Goal: Task Accomplishment & Management: Manage account settings

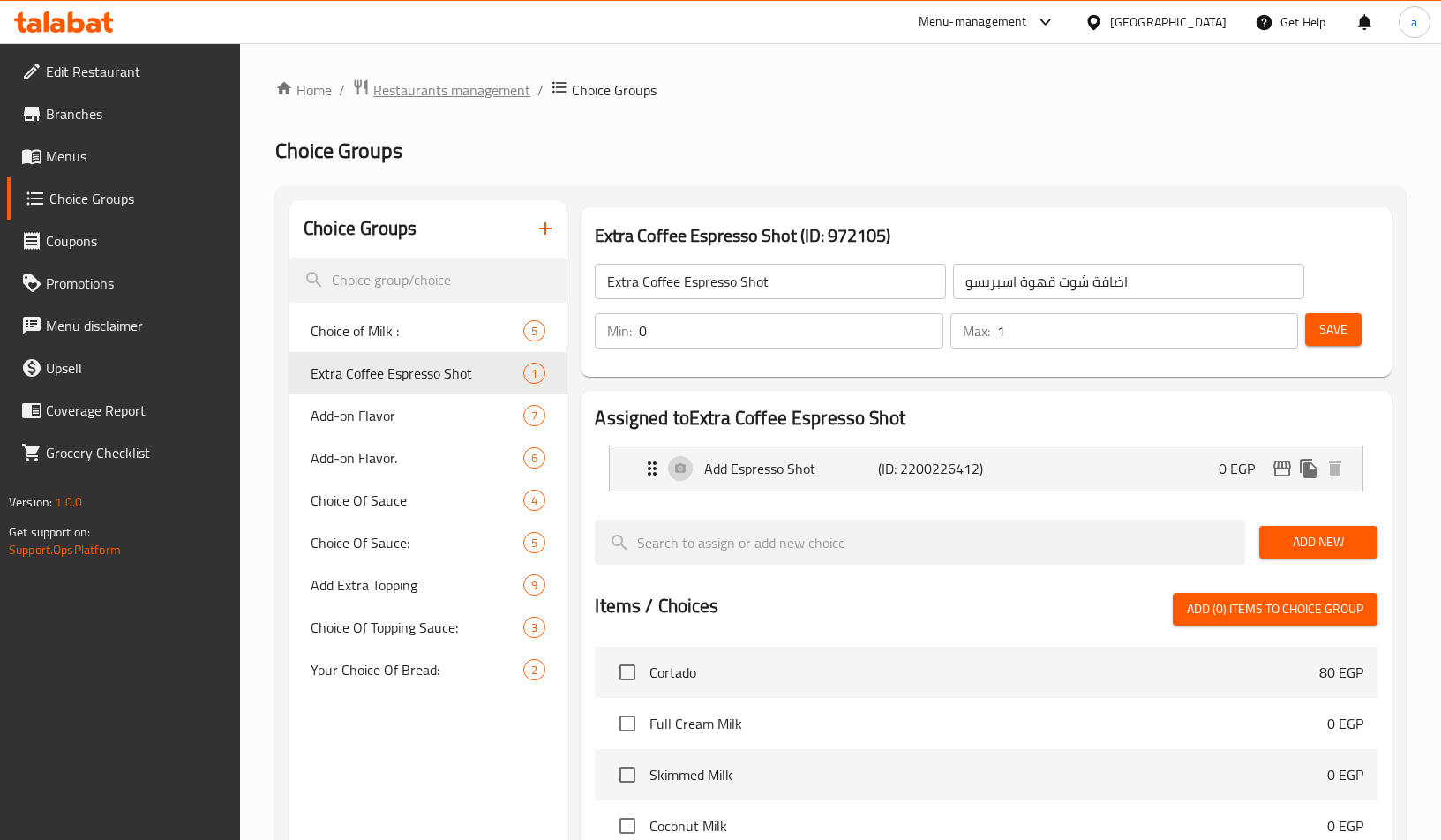
click at [466, 101] on span "Restaurants management" at bounding box center [451, 89] width 157 height 22
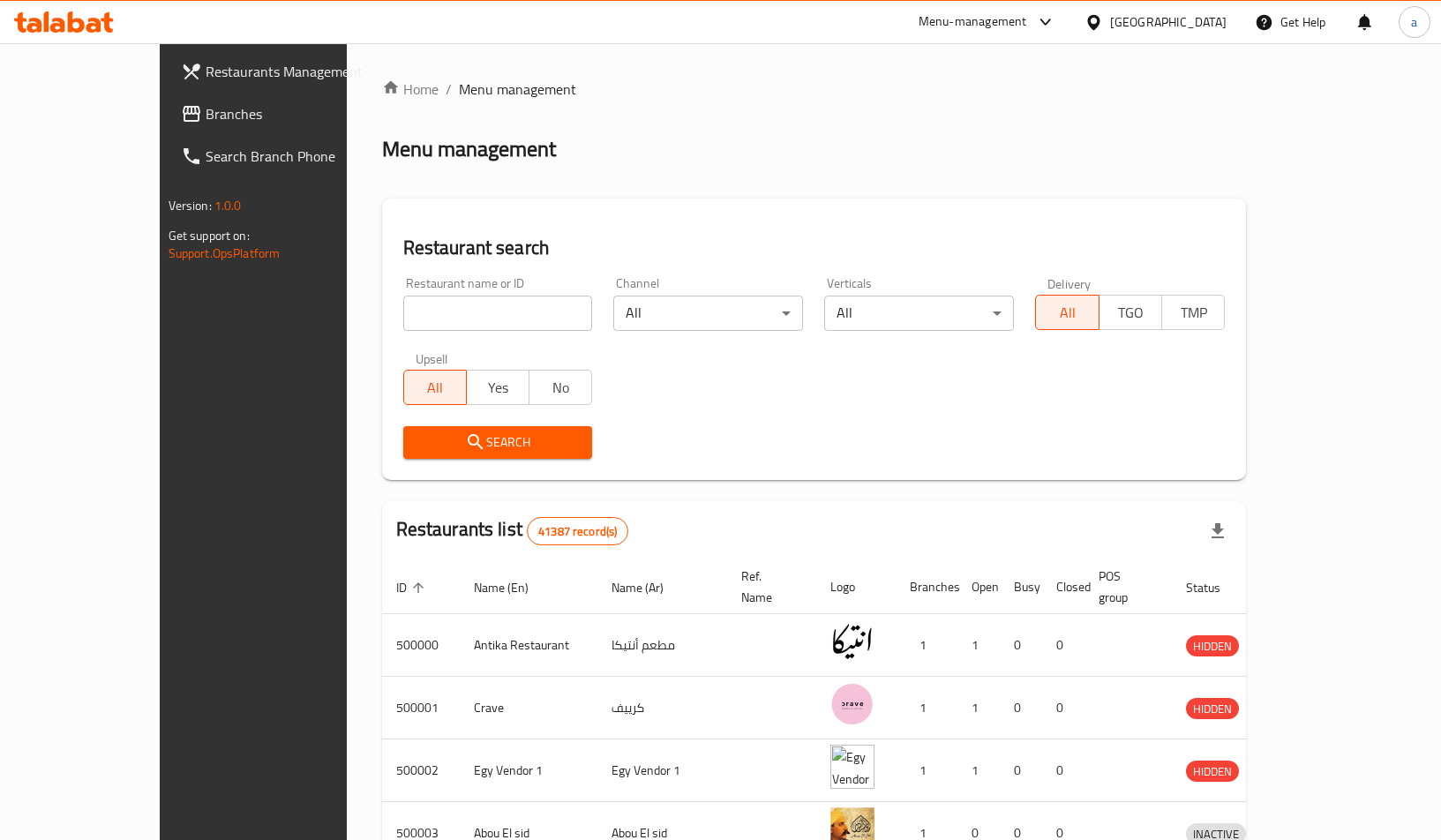
click at [206, 117] on span "Branches" at bounding box center [296, 114] width 181 height 22
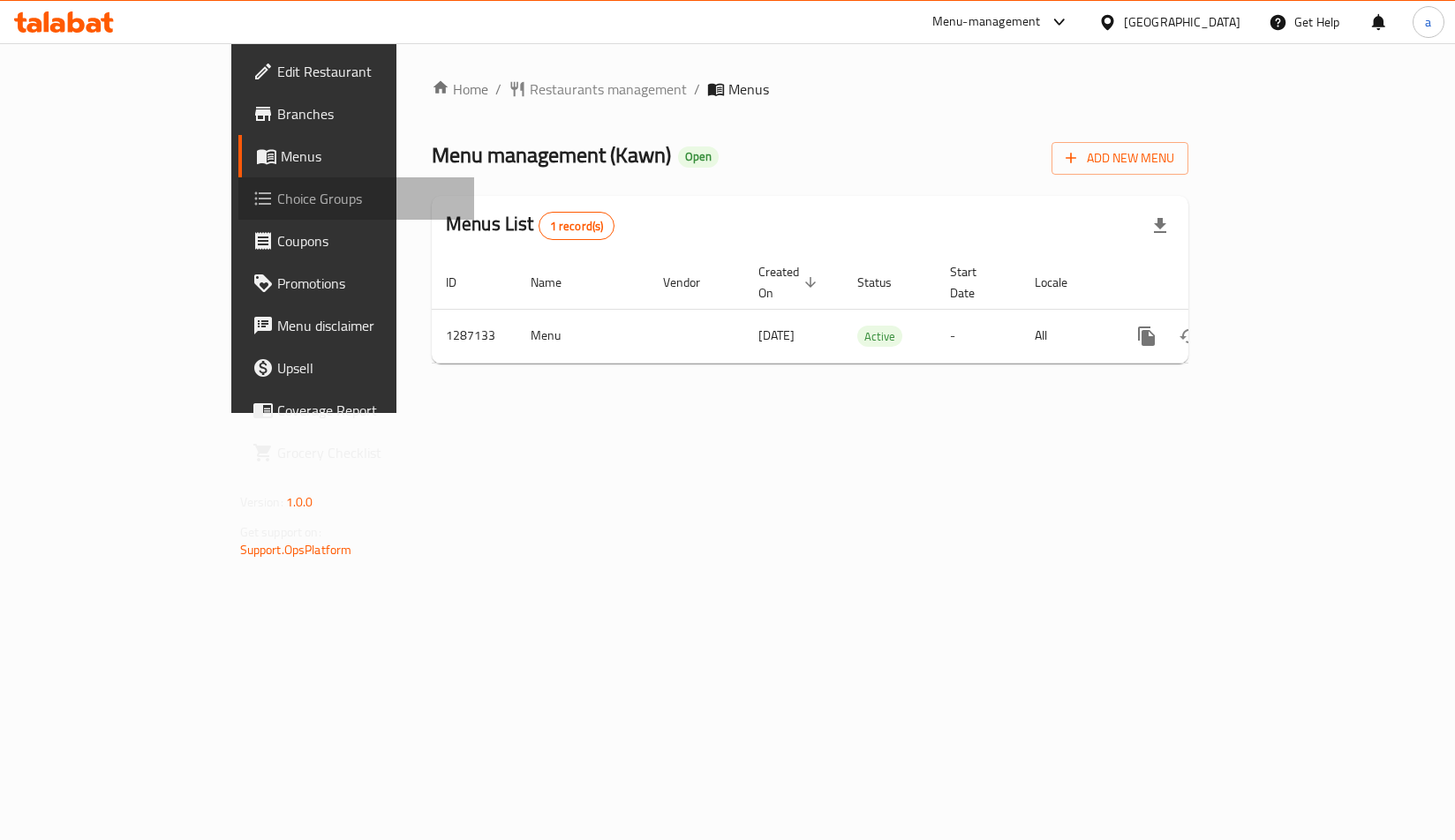
click at [278, 208] on span "Choice Groups" at bounding box center [369, 198] width 183 height 22
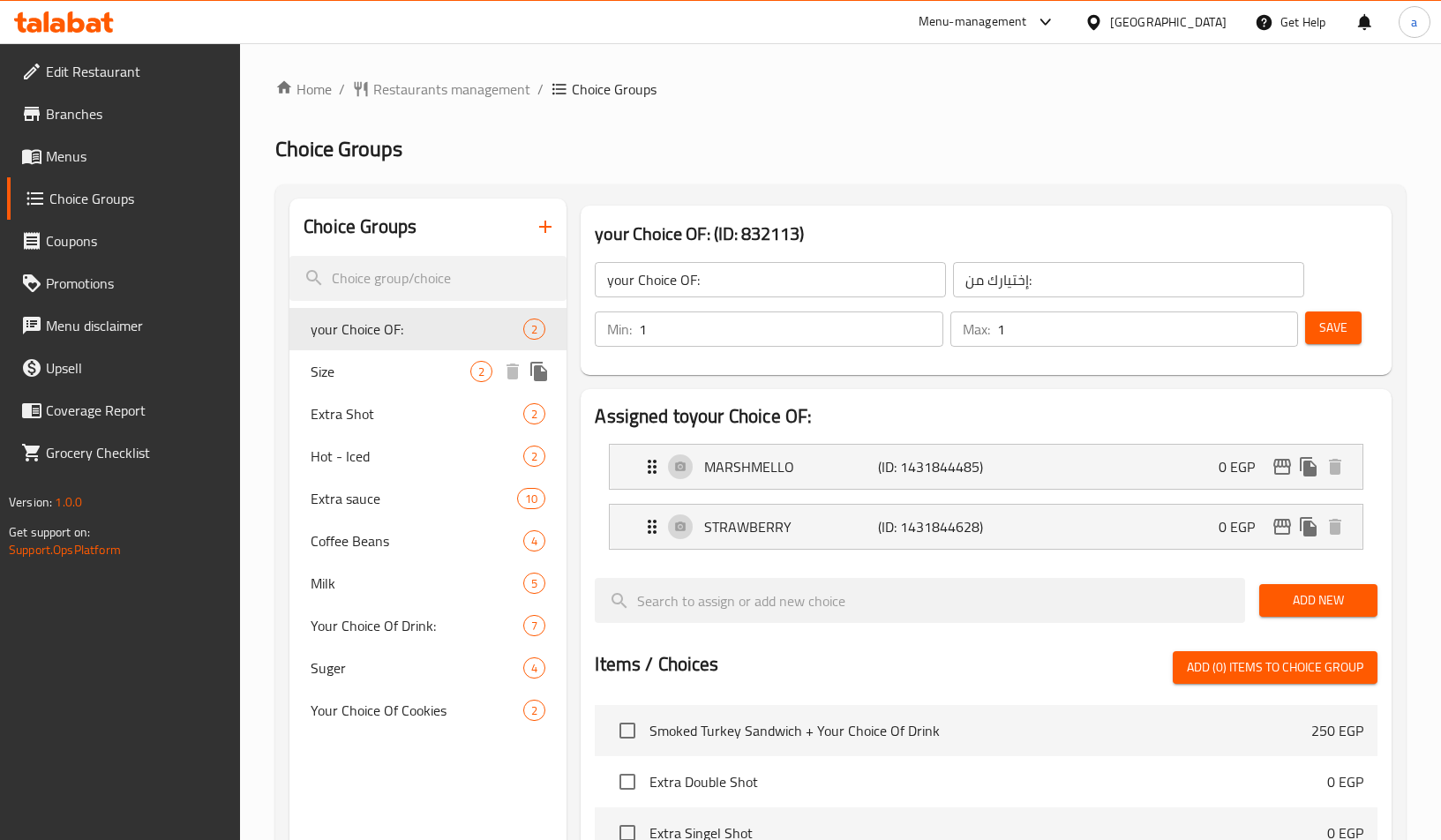
click at [422, 371] on span "Size" at bounding box center [390, 372] width 160 height 22
type input "Size"
type input "المقاس"
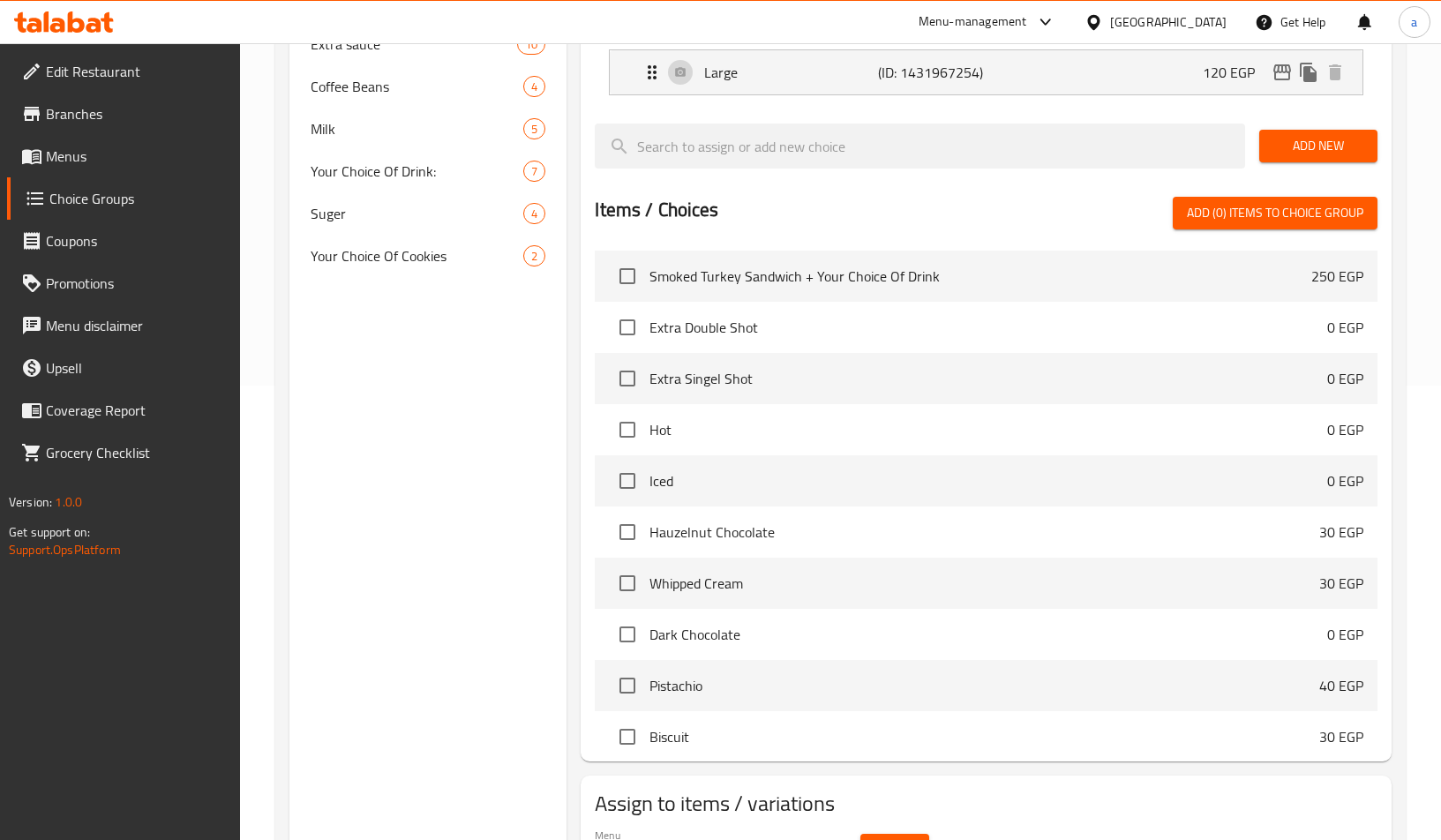
scroll to position [556, 0]
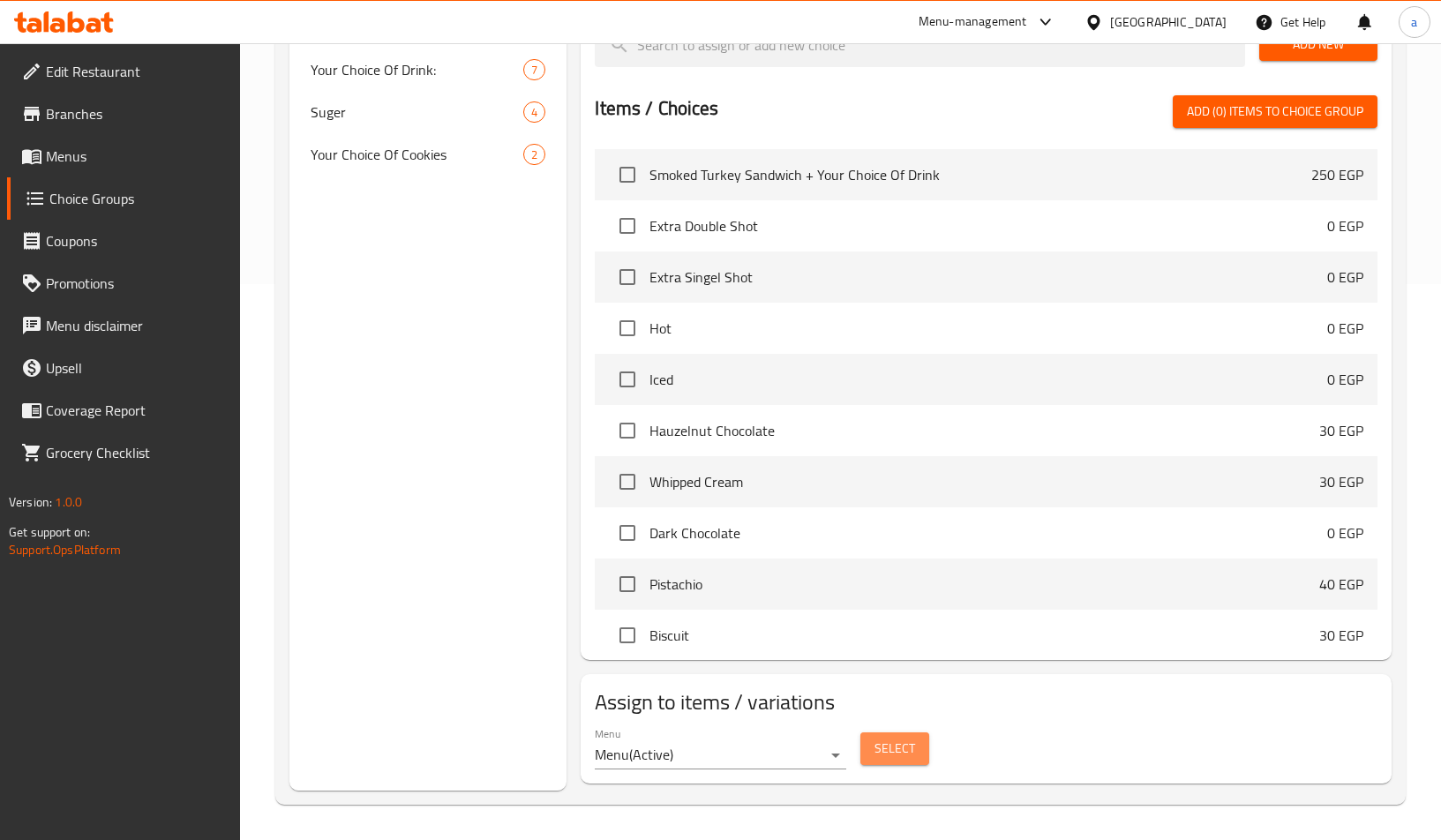
click at [893, 760] on button "Select" at bounding box center [895, 749] width 69 height 33
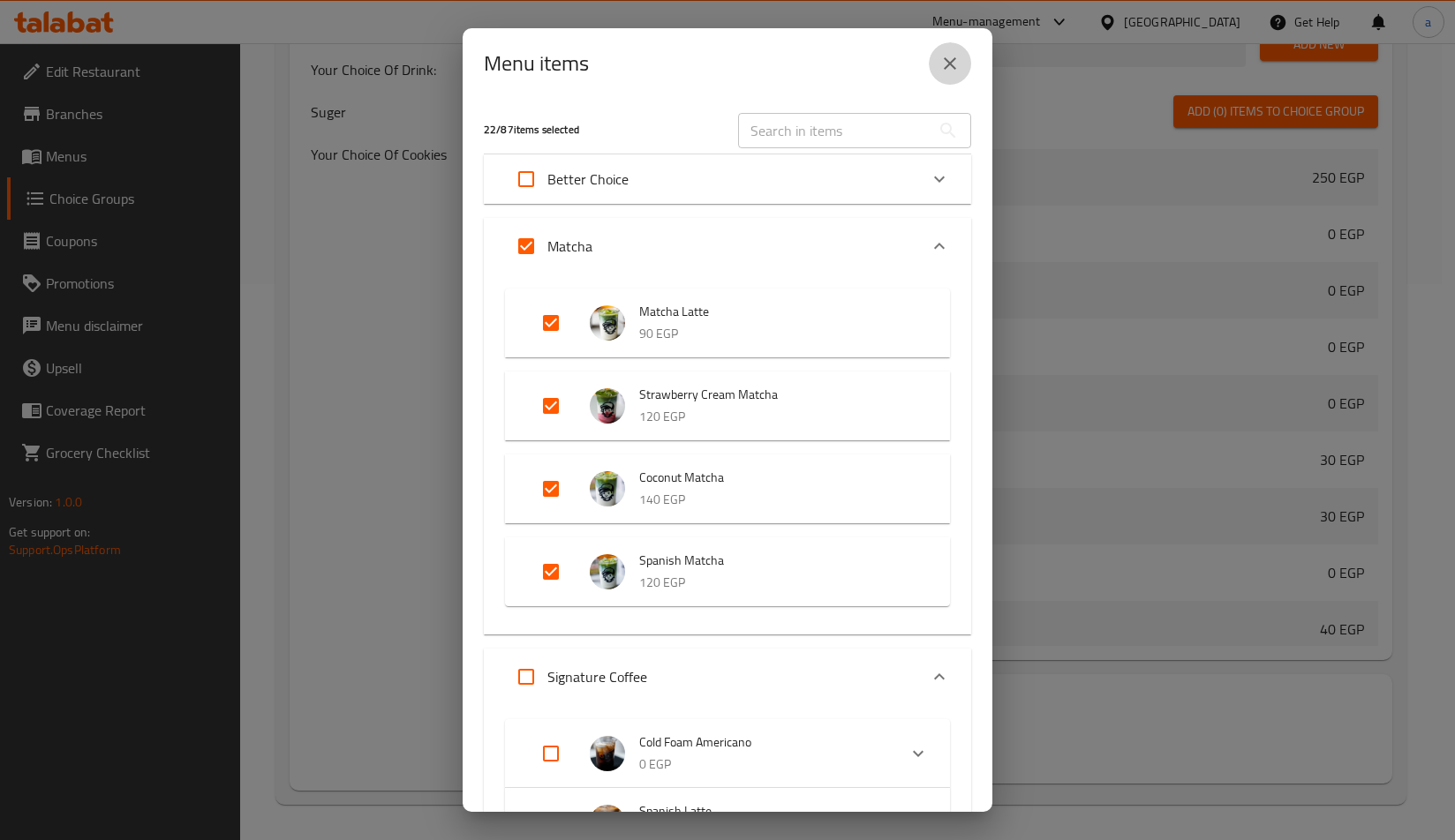
click at [953, 73] on icon "close" at bounding box center [950, 63] width 22 height 22
